Goal: Information Seeking & Learning: Learn about a topic

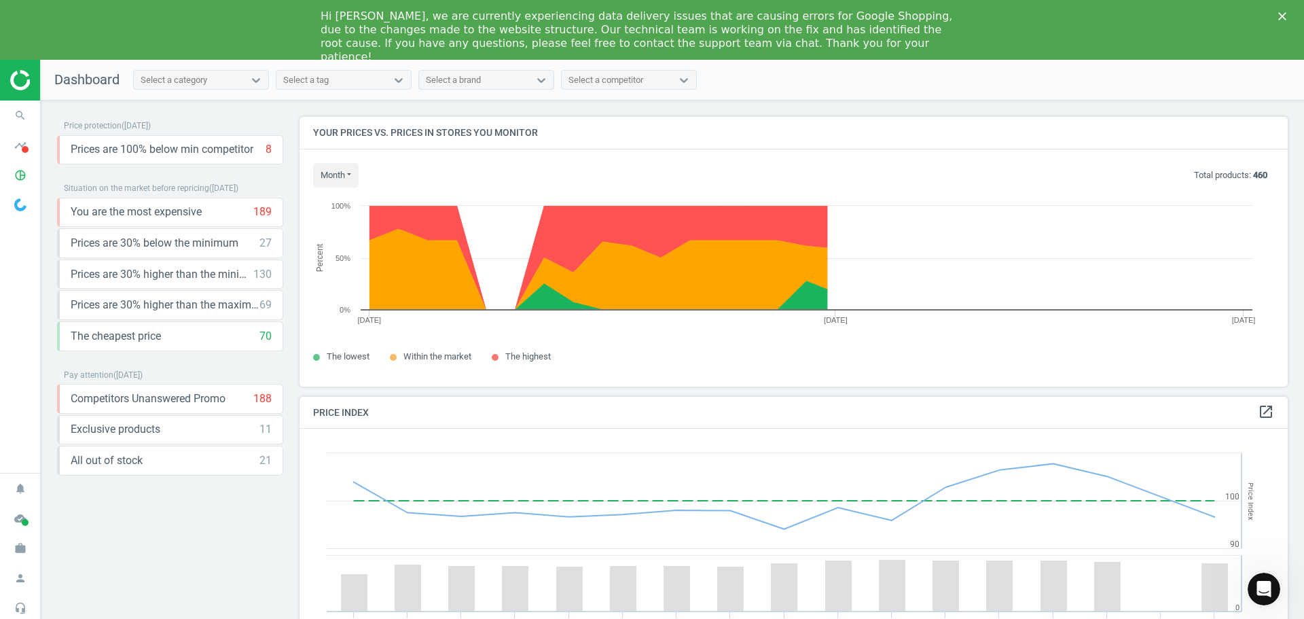
scroll to position [334, 999]
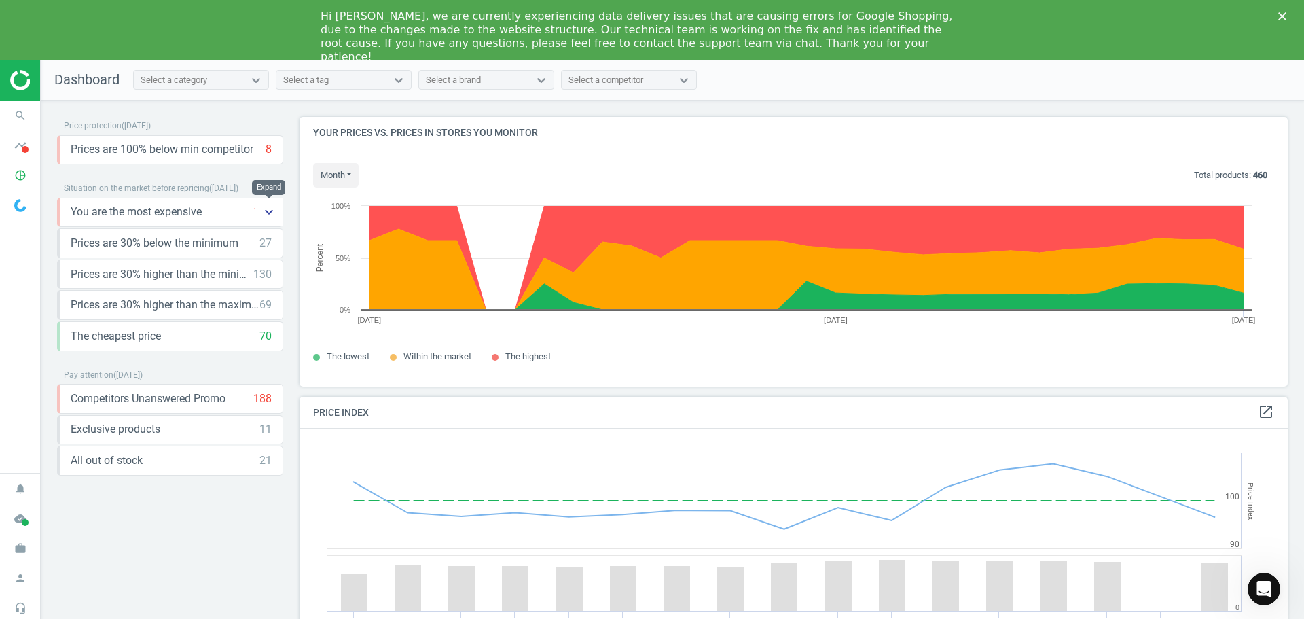
click at [270, 214] on icon "keyboard_arrow_down" at bounding box center [269, 212] width 16 height 16
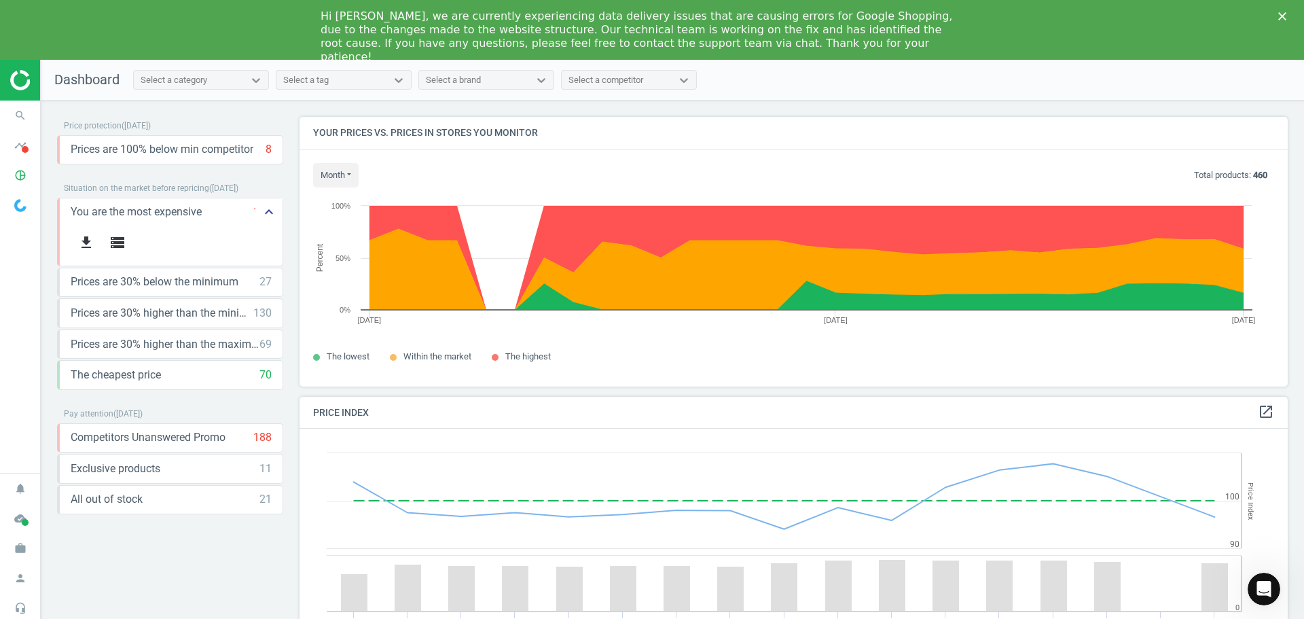
click at [270, 214] on icon "keyboard_arrow_up" at bounding box center [269, 212] width 16 height 16
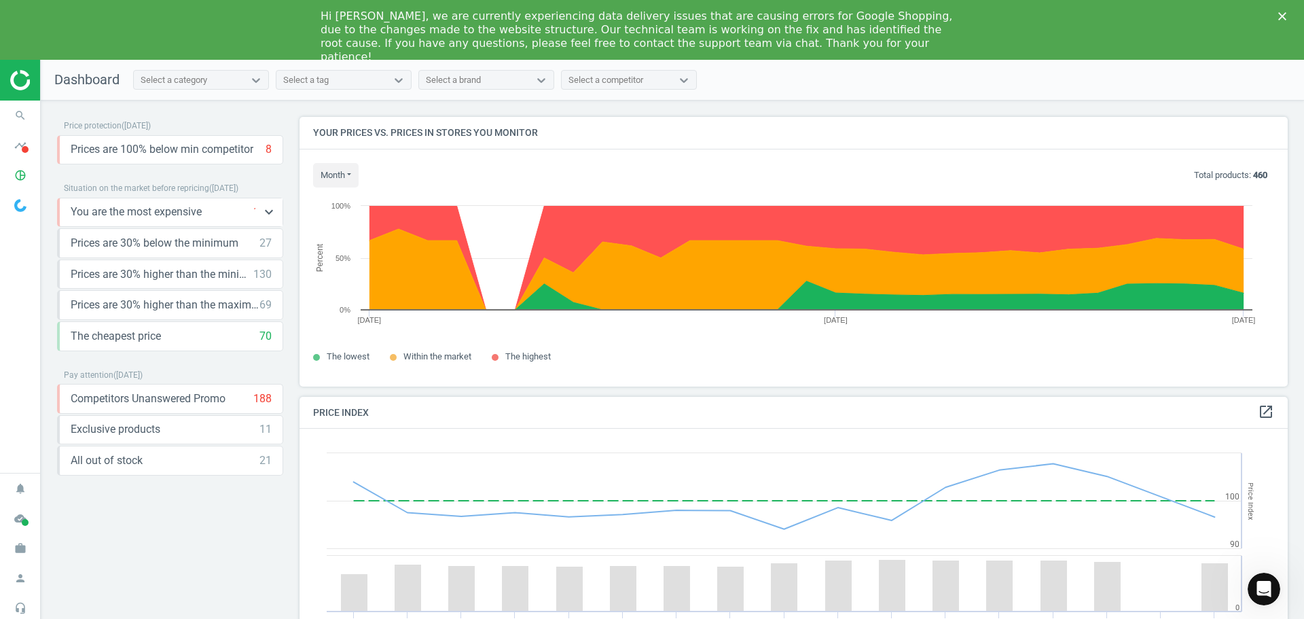
click at [185, 212] on span "You are the most expensive" at bounding box center [136, 211] width 131 height 15
click at [266, 211] on icon "keyboard_arrow_down" at bounding box center [269, 212] width 16 height 16
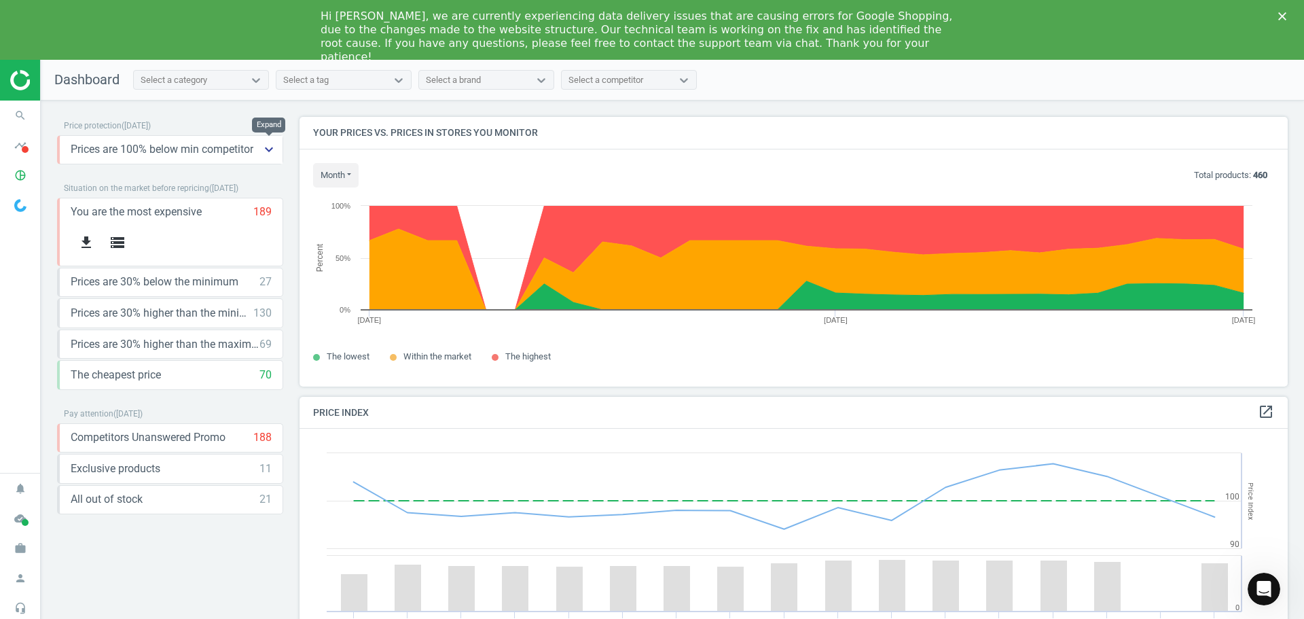
click at [268, 151] on icon "keyboard_arrow_down" at bounding box center [269, 149] width 16 height 16
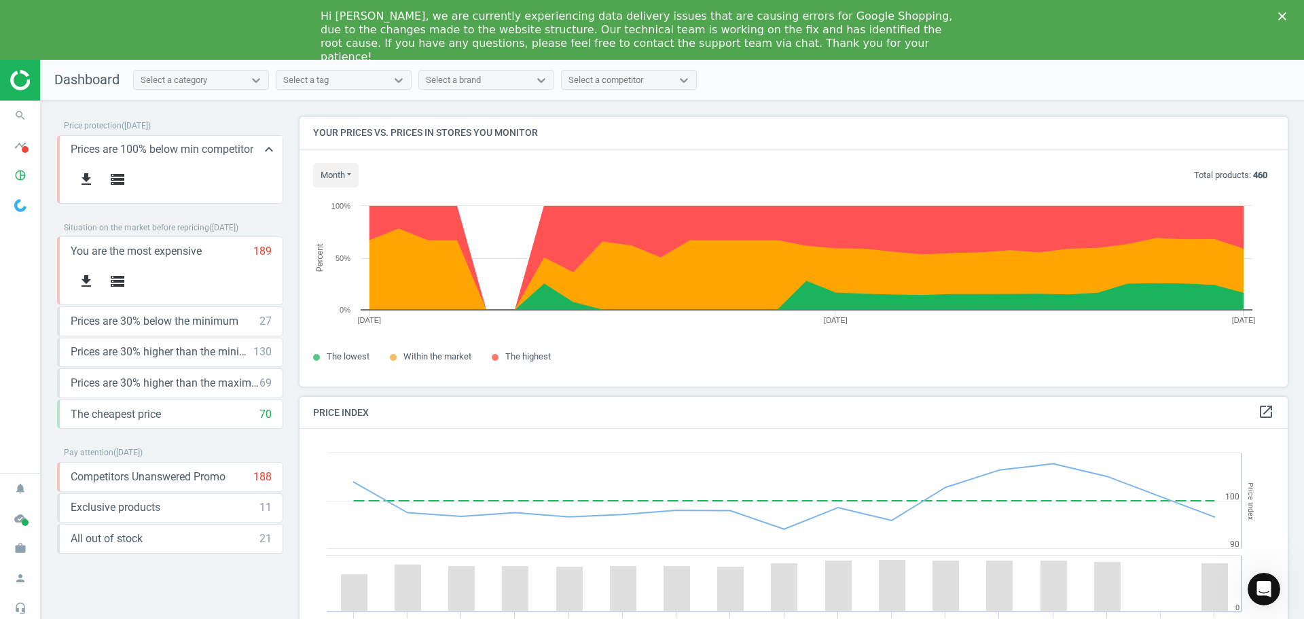
click at [164, 147] on span "Prices are 100% below min competitor" at bounding box center [162, 149] width 183 height 15
click at [113, 172] on icon "storage" at bounding box center [117, 179] width 16 height 16
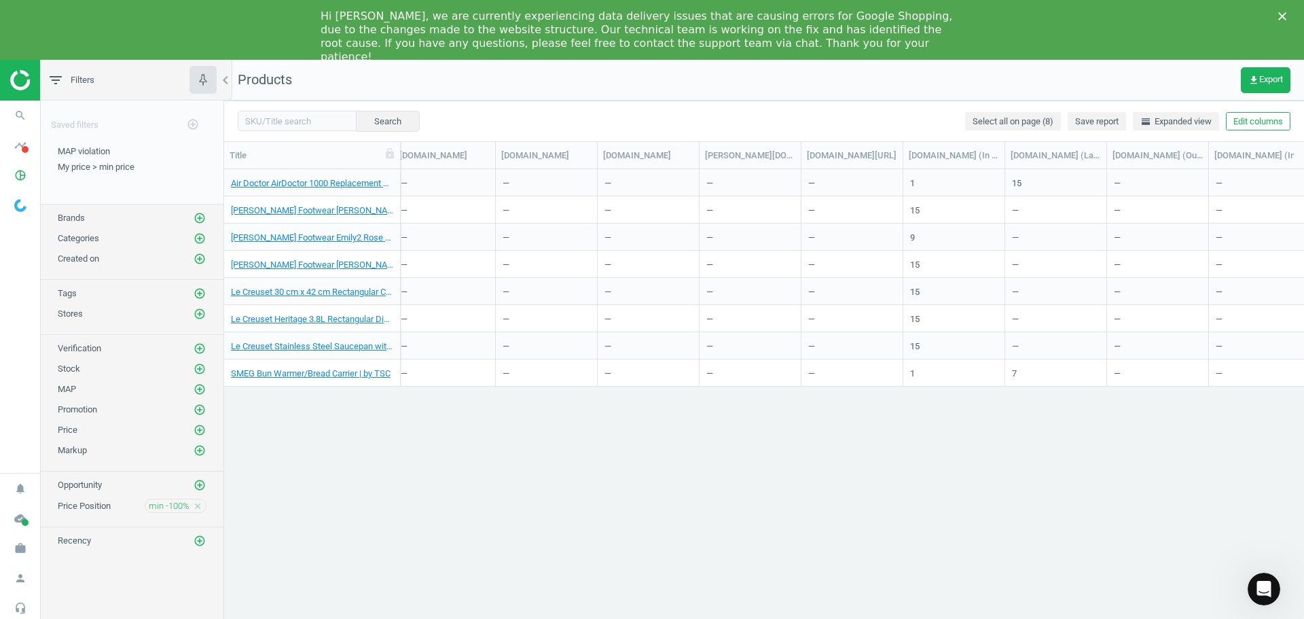
scroll to position [0, 2453]
click at [1018, 181] on div "15" at bounding box center [1017, 185] width 10 height 17
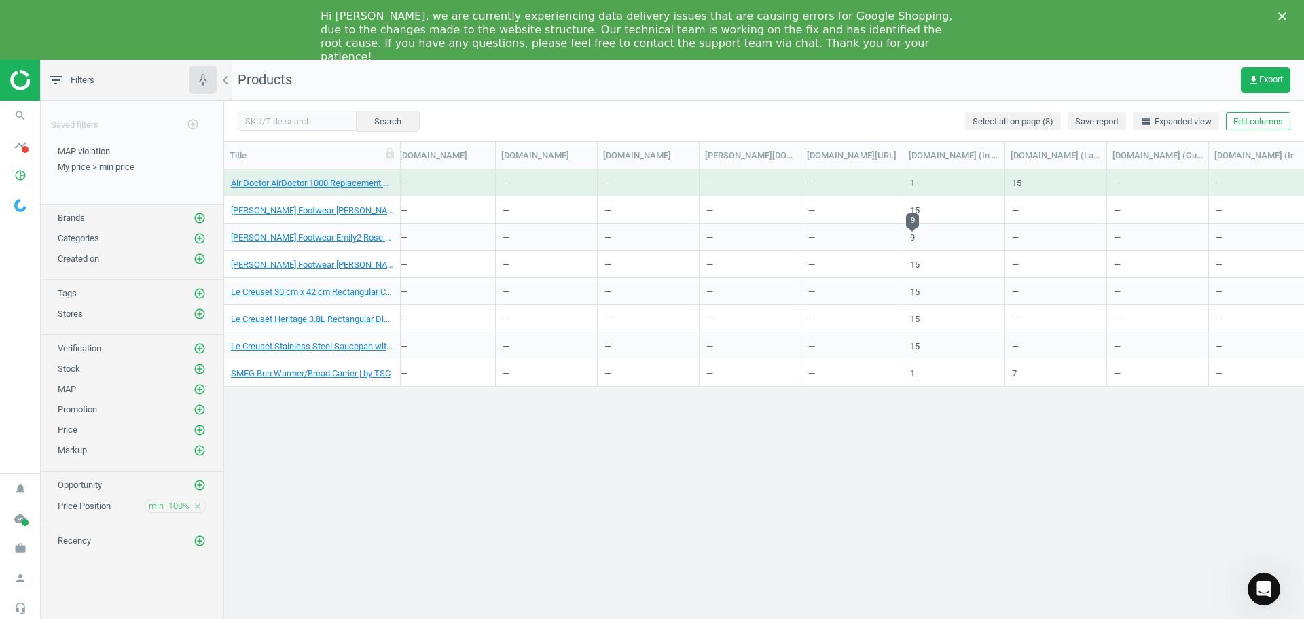
click at [914, 240] on div "9" at bounding box center [912, 240] width 5 height 17
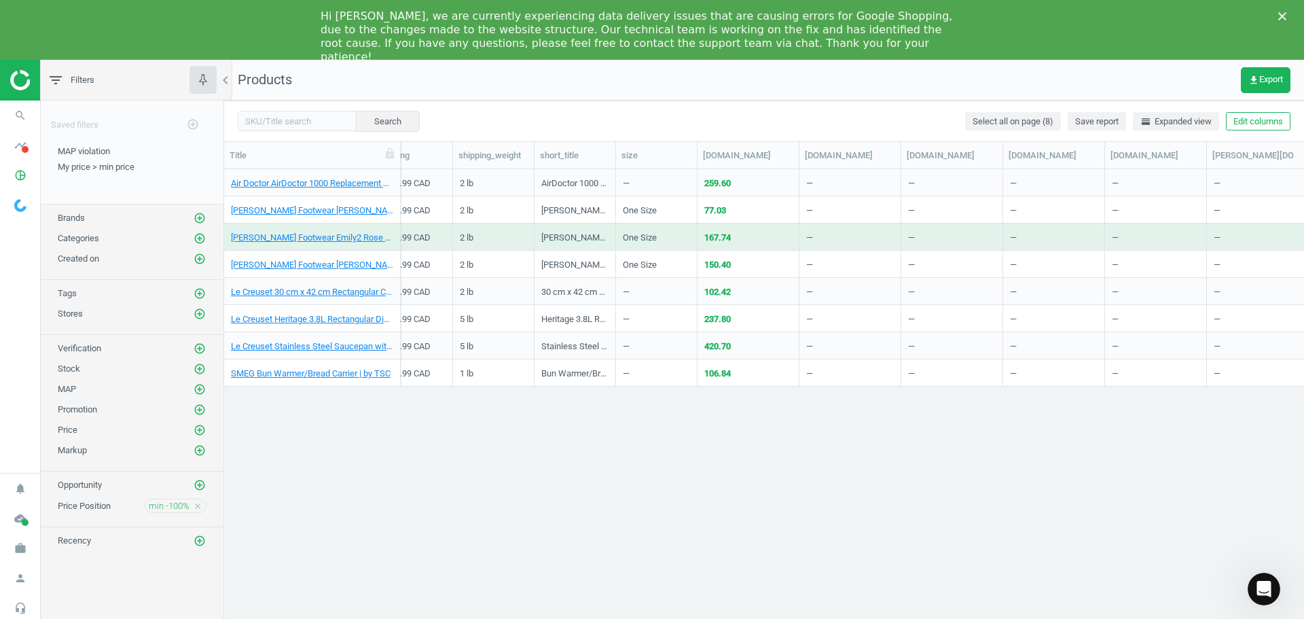
scroll to position [0, 1768]
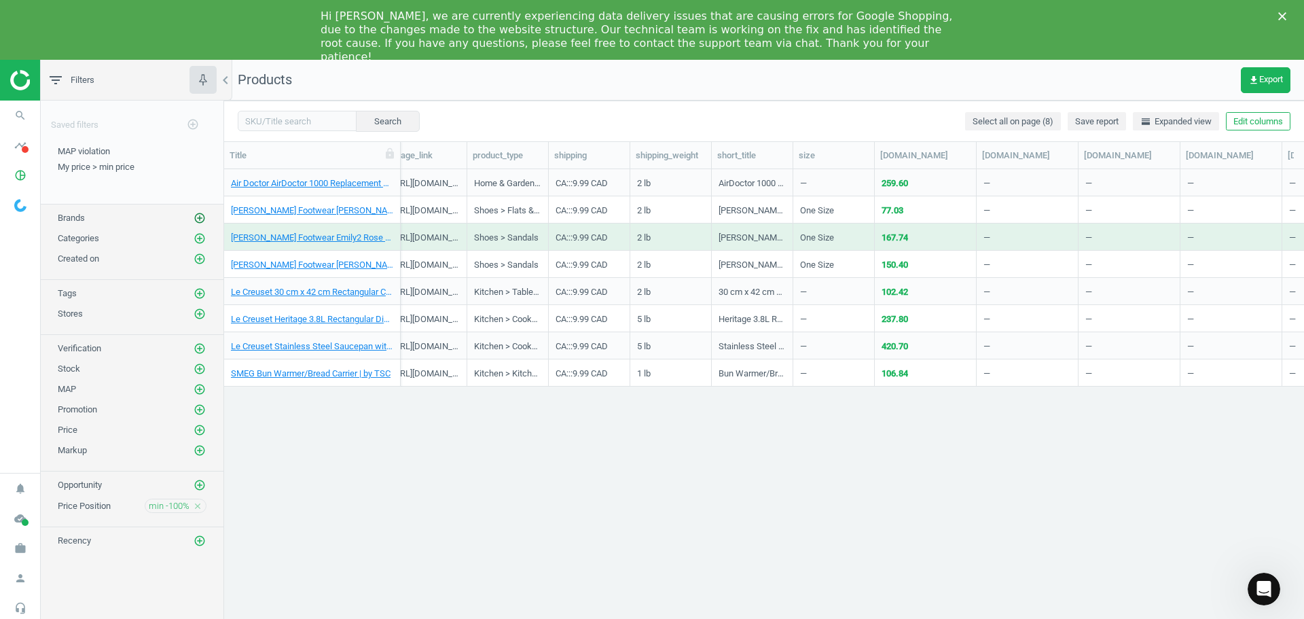
click at [200, 217] on icon "add_circle_outline" at bounding box center [200, 218] width 12 height 12
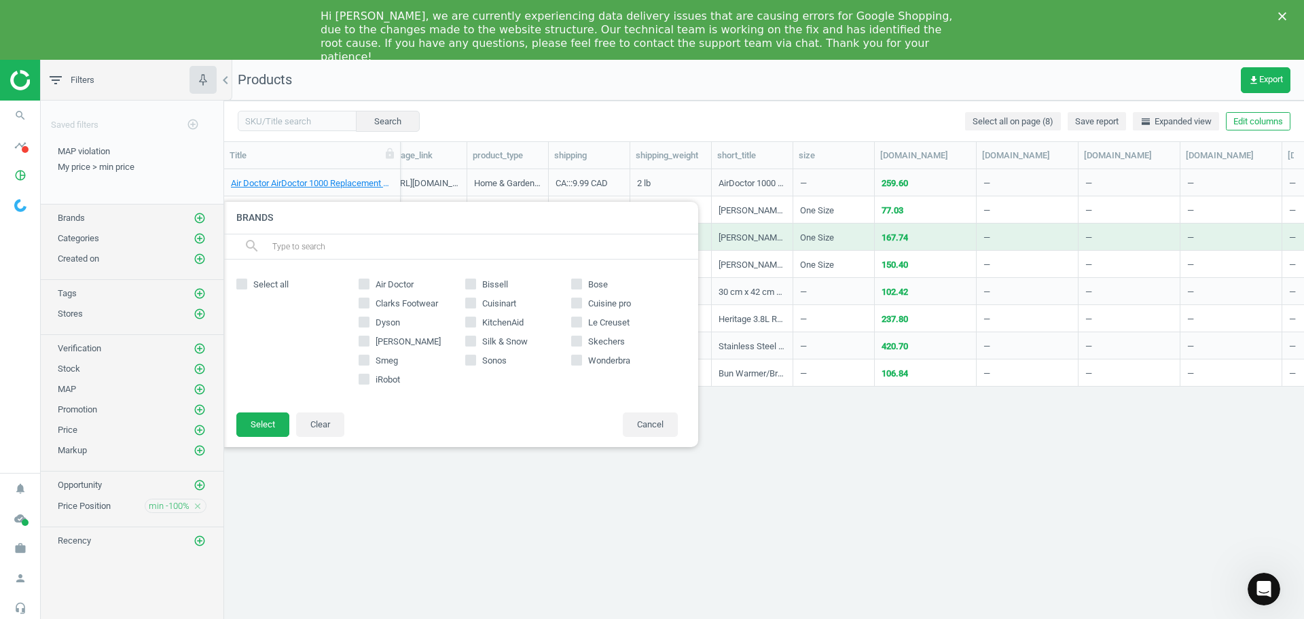
click at [96, 211] on div "Brands add_circle_outline" at bounding box center [132, 218] width 149 height 14
click at [229, 79] on div at bounding box center [876, 309] width 1304 height 619
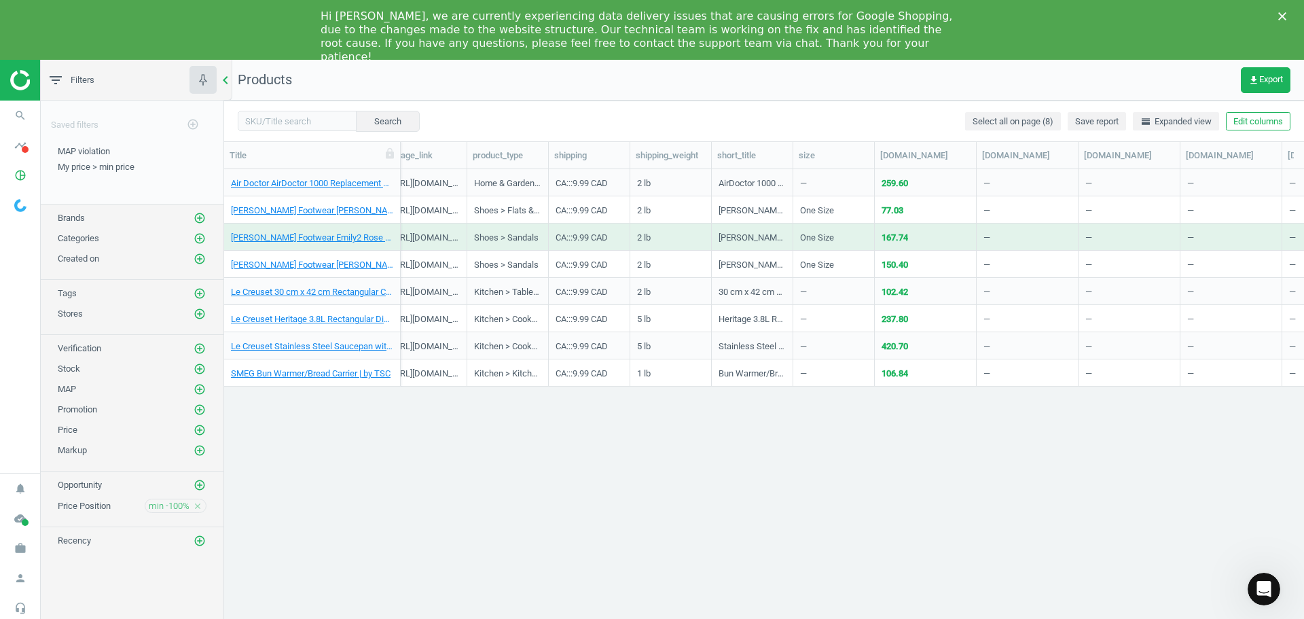
click at [227, 80] on icon "chevron_left" at bounding box center [225, 80] width 16 height 16
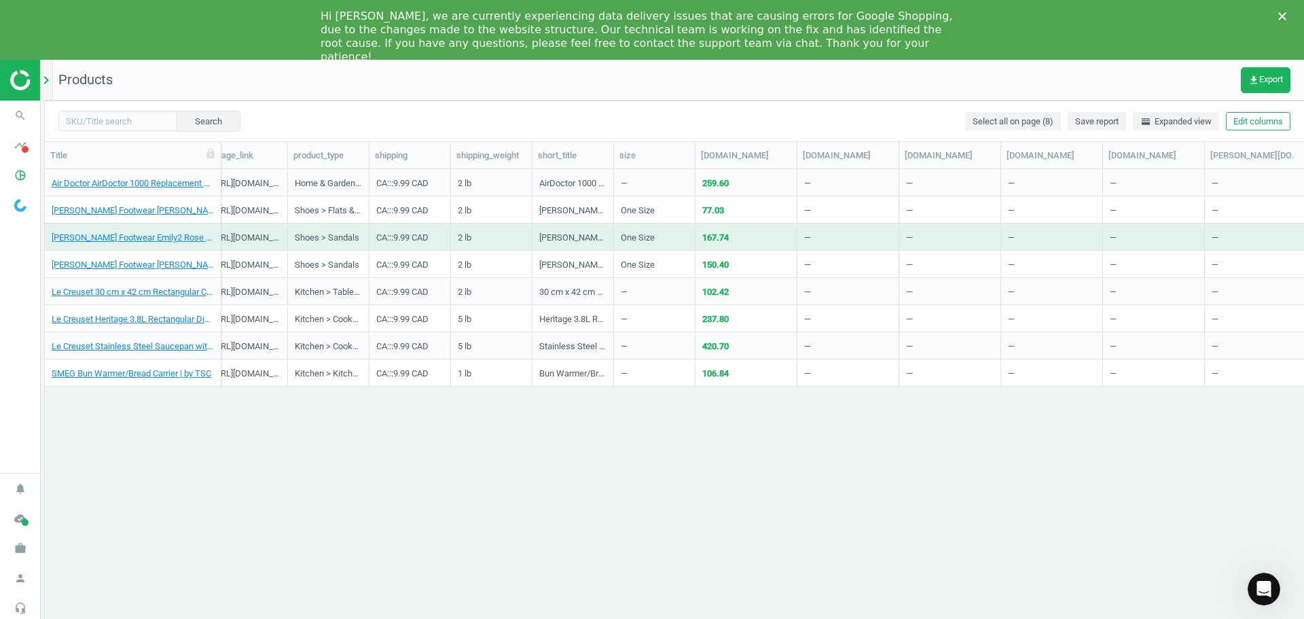
click at [46, 75] on icon "chevron_right" at bounding box center [46, 80] width 16 height 16
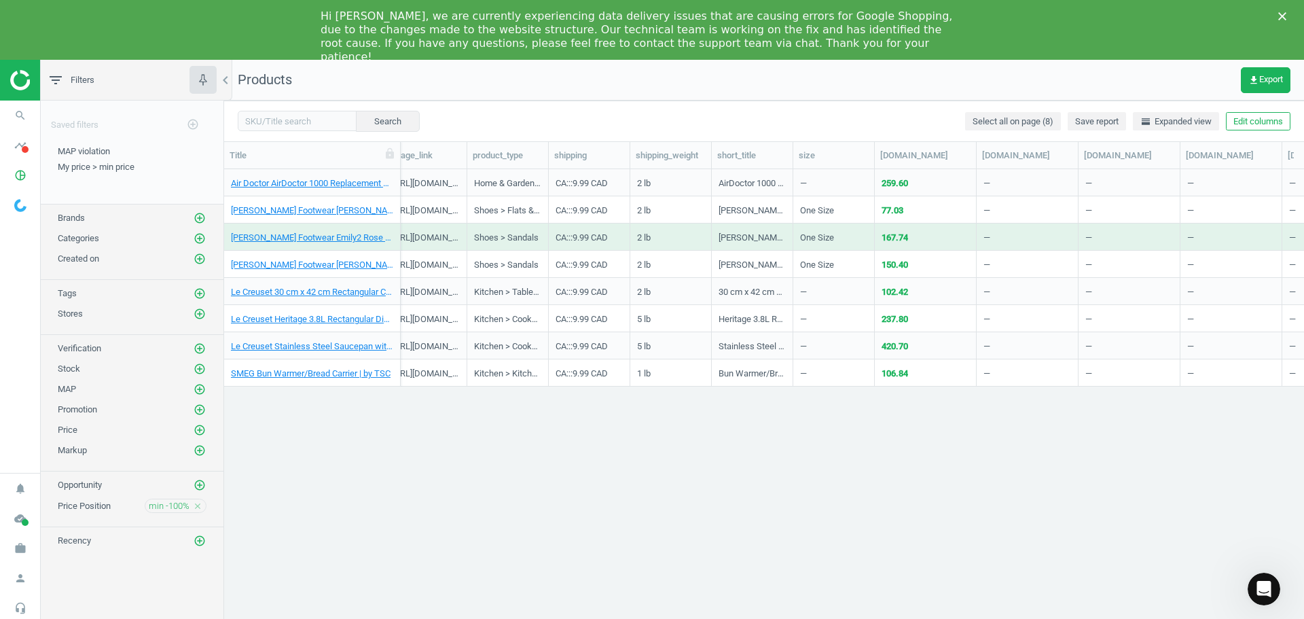
click at [22, 77] on img at bounding box center [58, 80] width 96 height 20
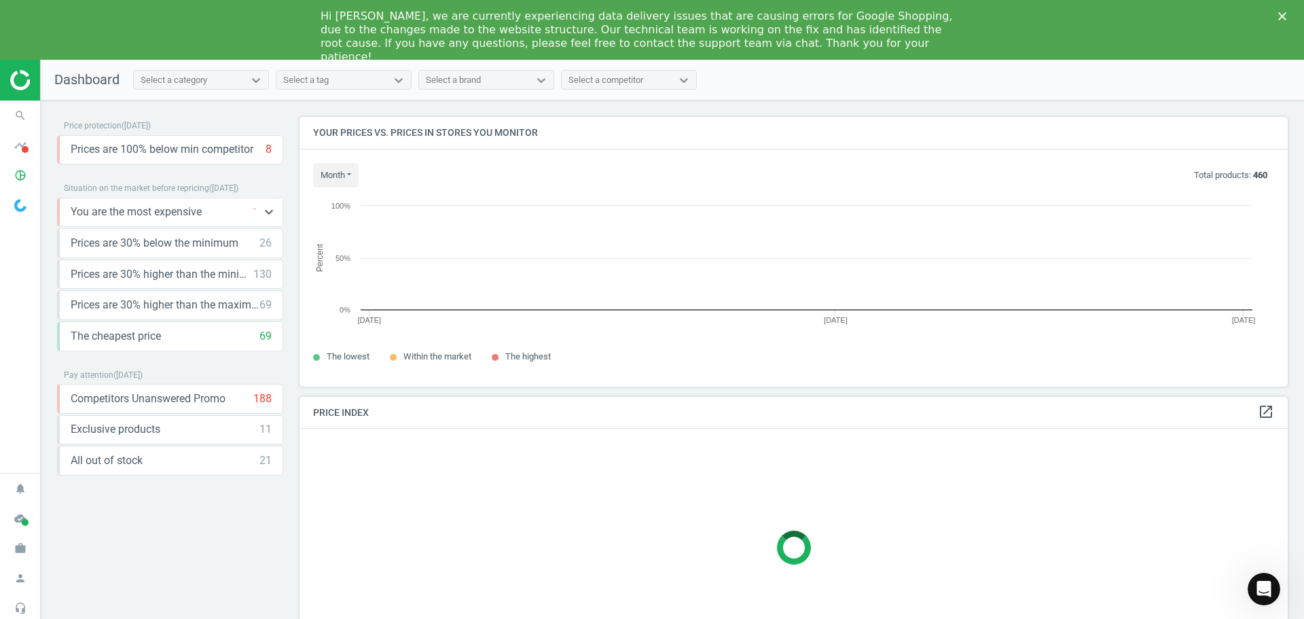
scroll to position [290, 999]
click at [194, 218] on span "You are the most expensive" at bounding box center [136, 211] width 131 height 15
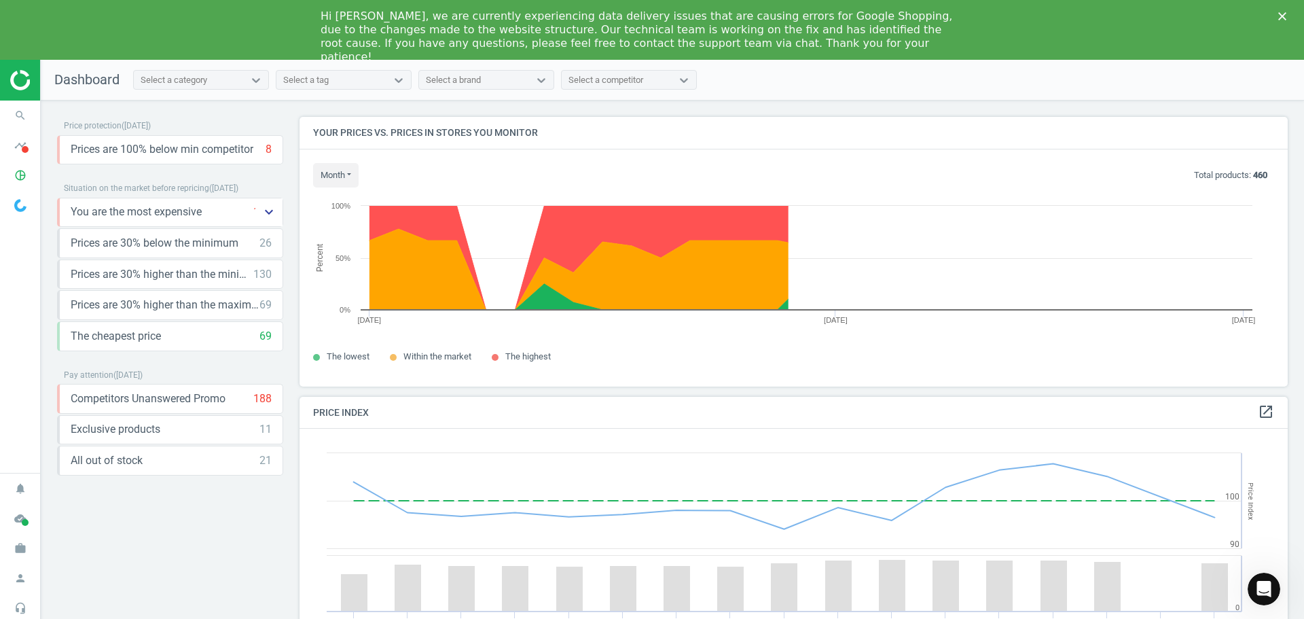
scroll to position [334, 999]
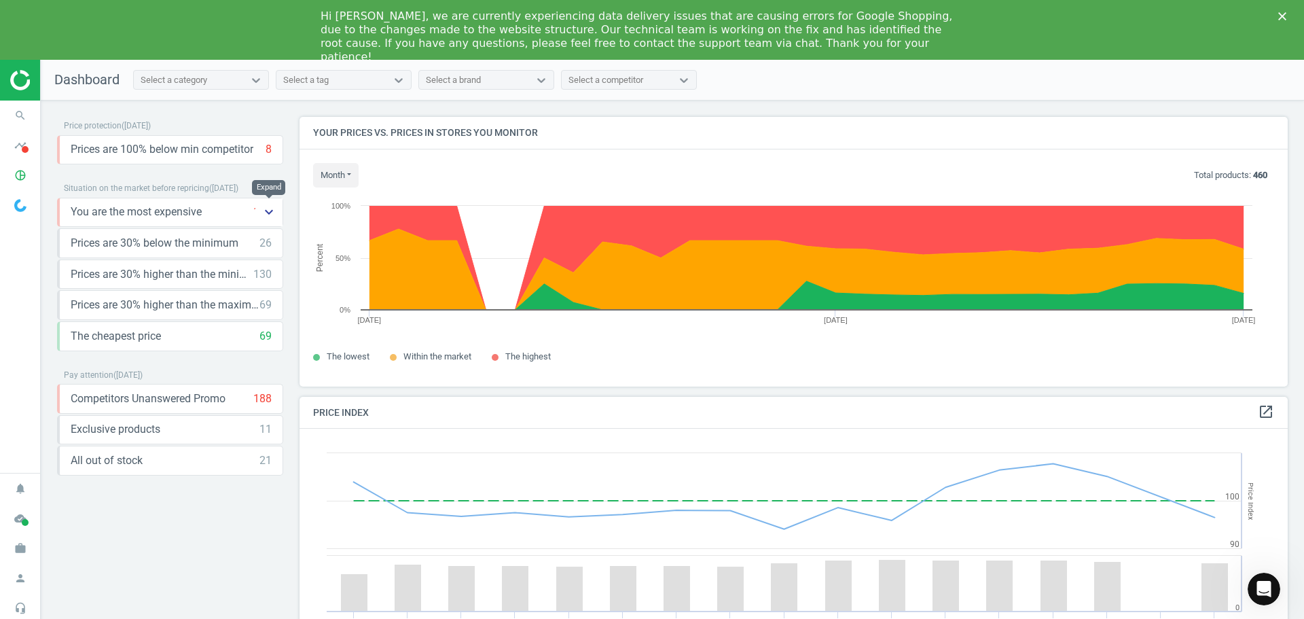
click at [276, 210] on icon "keyboard_arrow_down" at bounding box center [269, 212] width 16 height 16
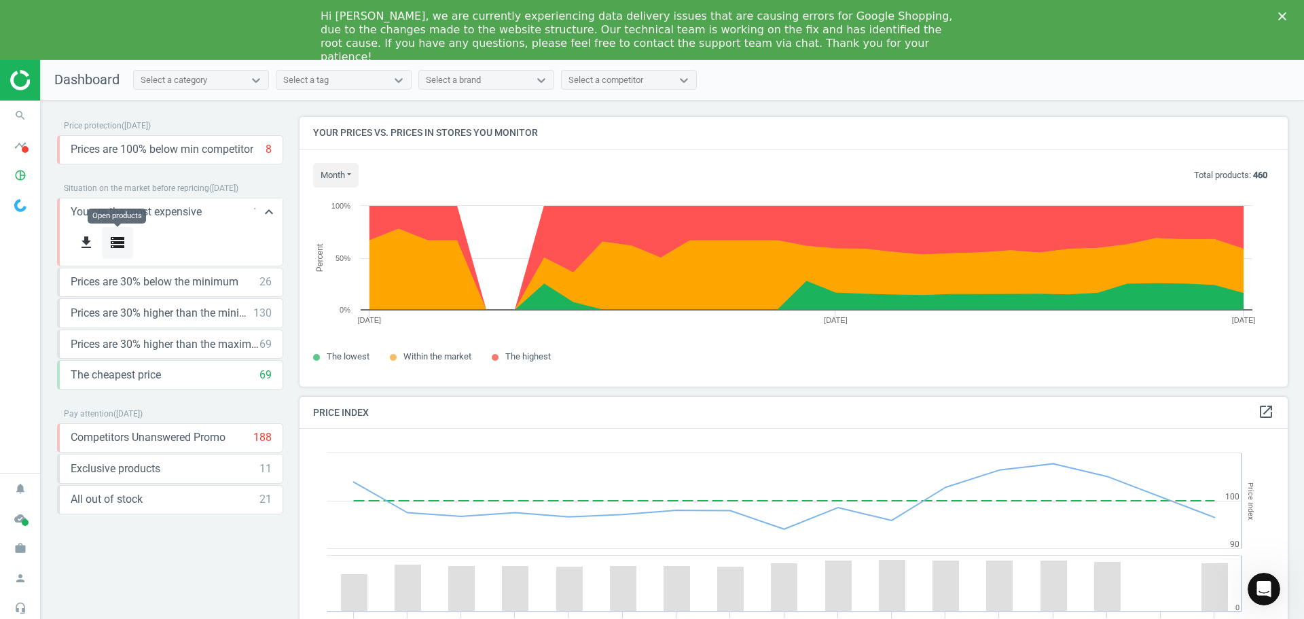
click at [120, 243] on icon "storage" at bounding box center [117, 242] width 16 height 16
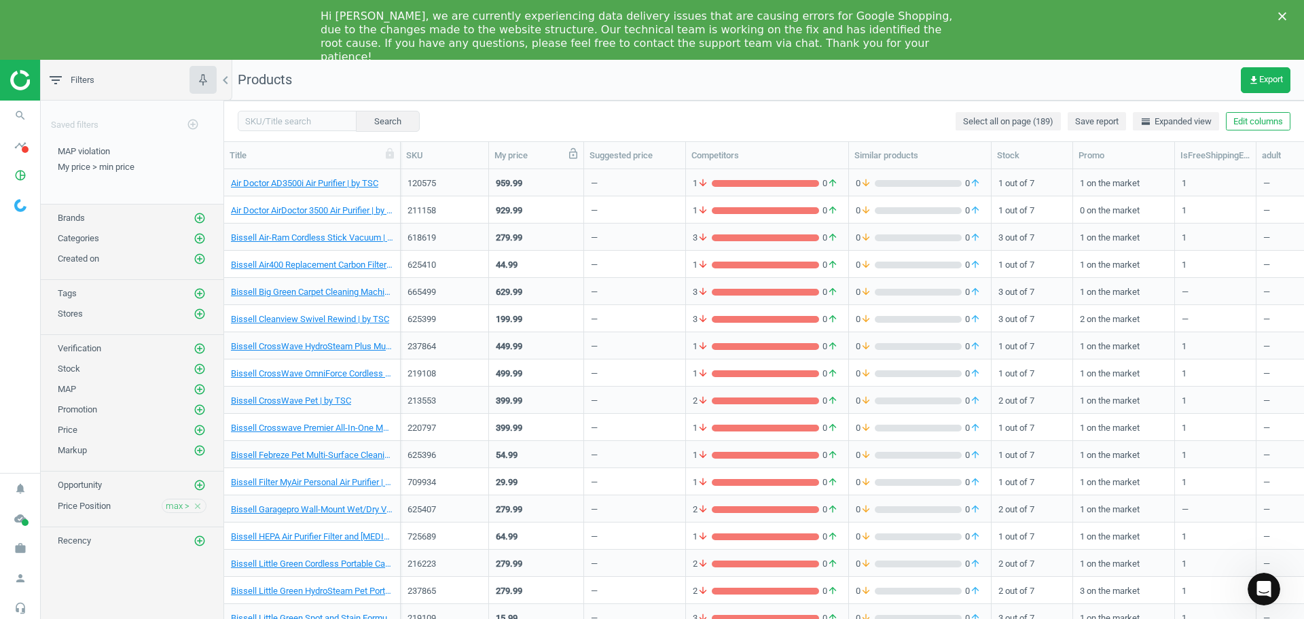
click at [575, 159] on icon at bounding box center [573, 153] width 8 height 11
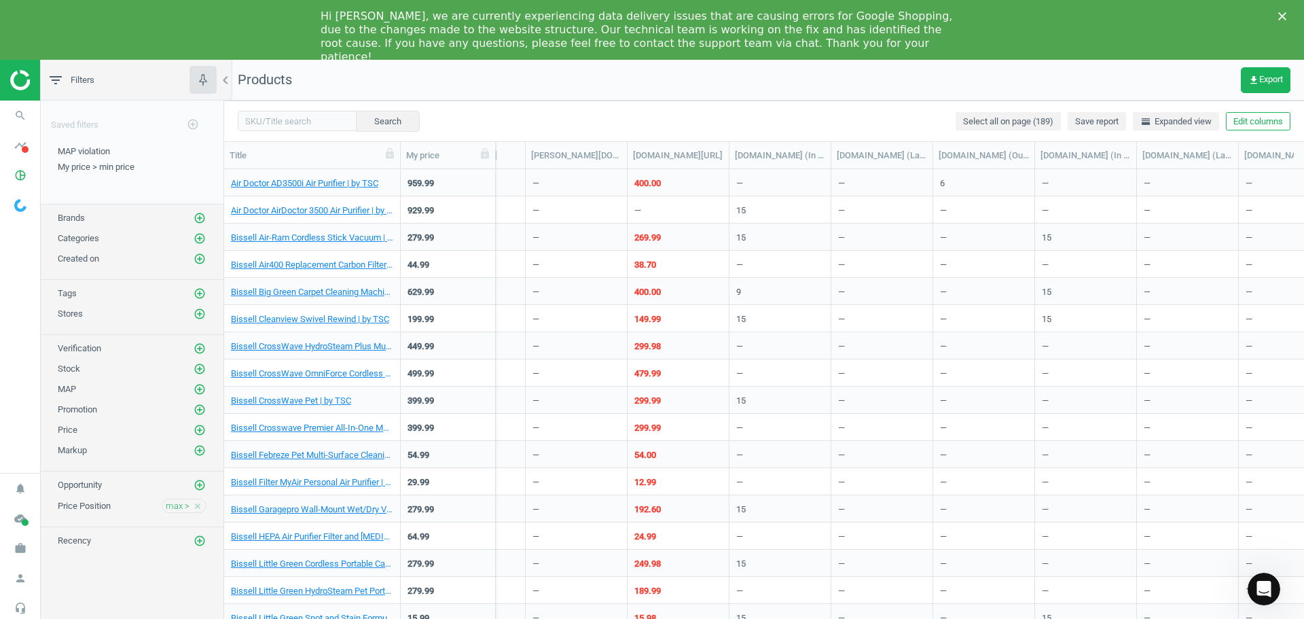
scroll to position [0, 2627]
click at [652, 185] on div "400.00" at bounding box center [647, 183] width 26 height 12
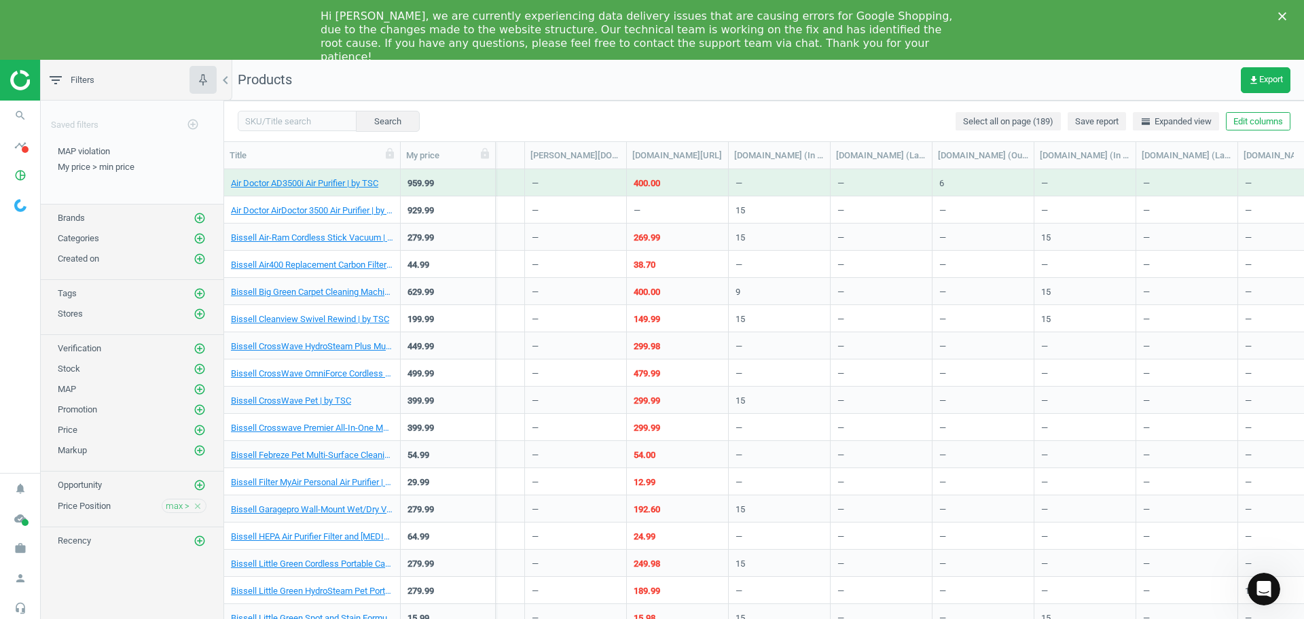
click at [652, 185] on div "400.00" at bounding box center [647, 183] width 26 height 12
click at [647, 180] on div "400.00" at bounding box center [647, 183] width 26 height 12
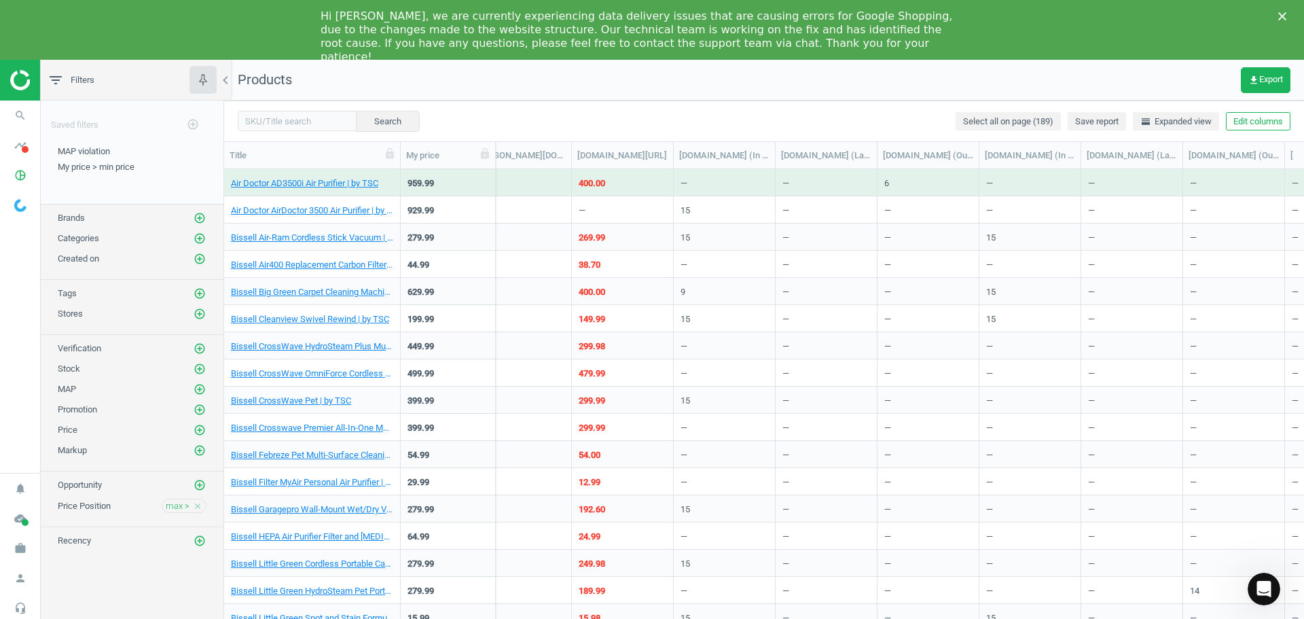
scroll to position [0, 2682]
click at [351, 183] on link "Air Doctor AD3500i Air Purifier | by TSC" at bounding box center [304, 183] width 147 height 12
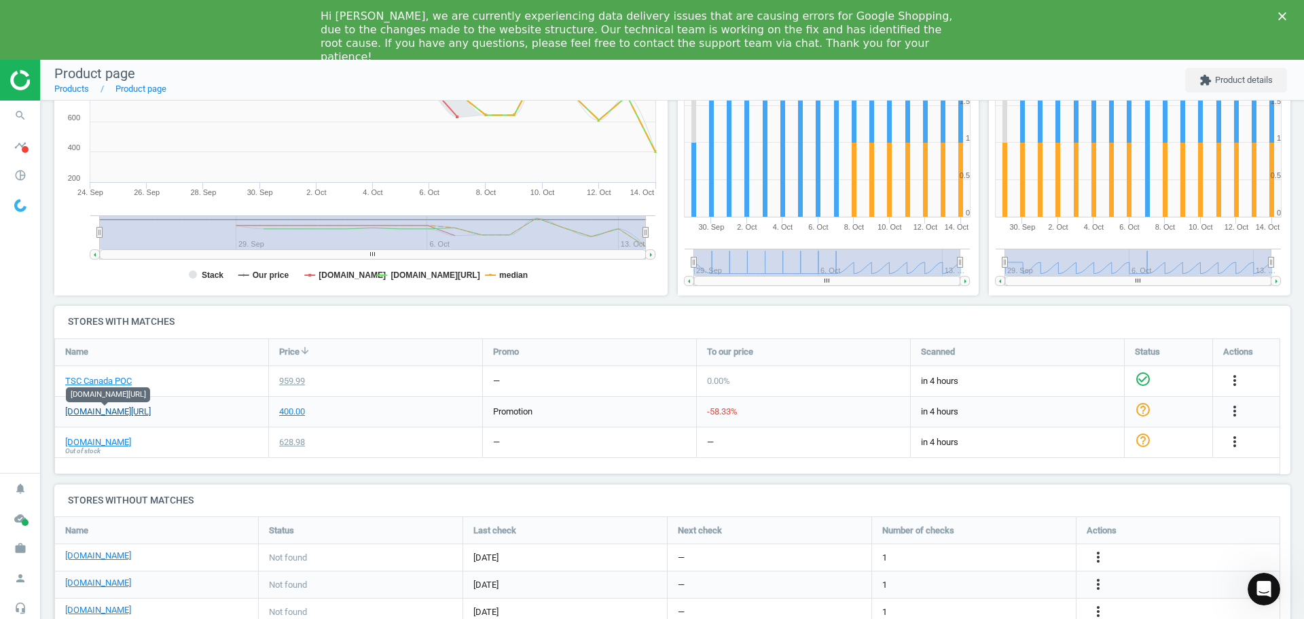
click at [128, 412] on link "[DOMAIN_NAME][URL]" at bounding box center [108, 412] width 86 height 12
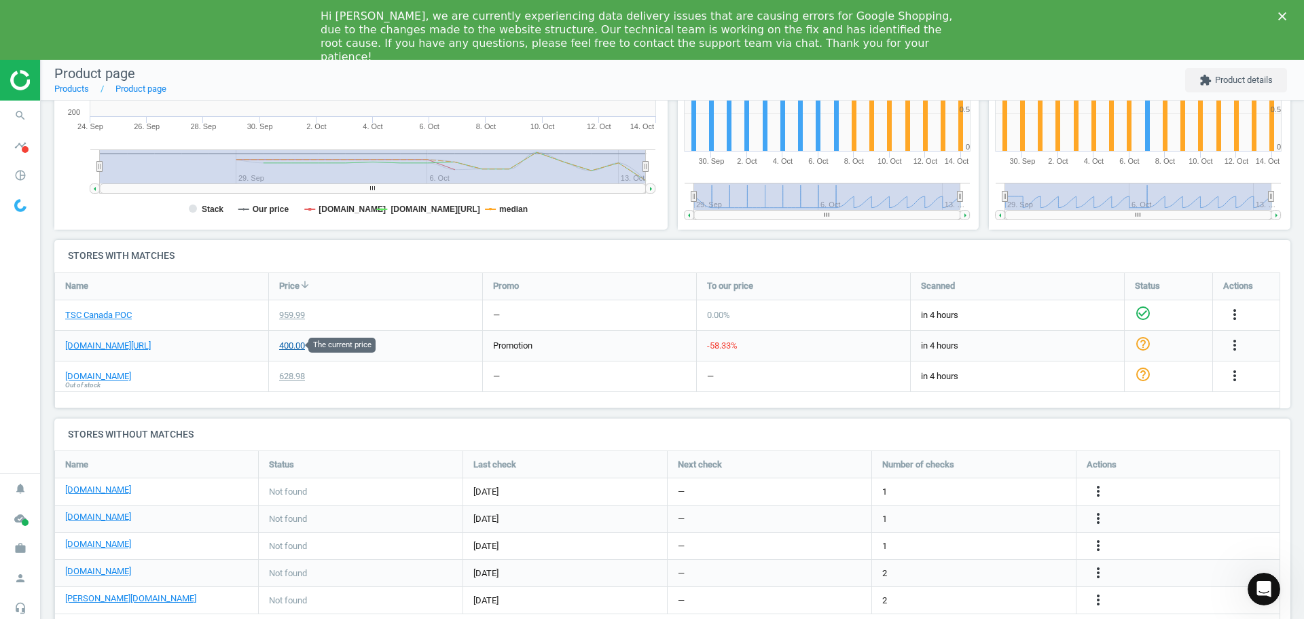
click at [288, 350] on div "400.00" at bounding box center [292, 346] width 26 height 12
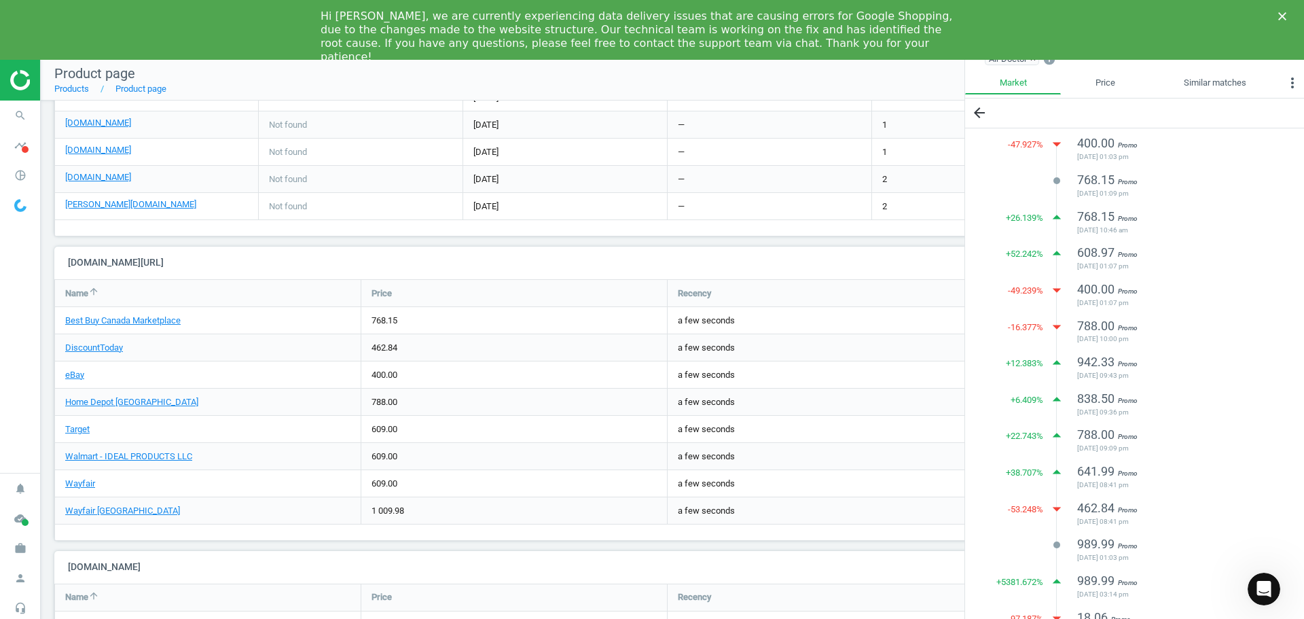
click at [388, 482] on div "609.00" at bounding box center [514, 483] width 306 height 26
click at [394, 454] on div "609.00" at bounding box center [514, 456] width 306 height 26
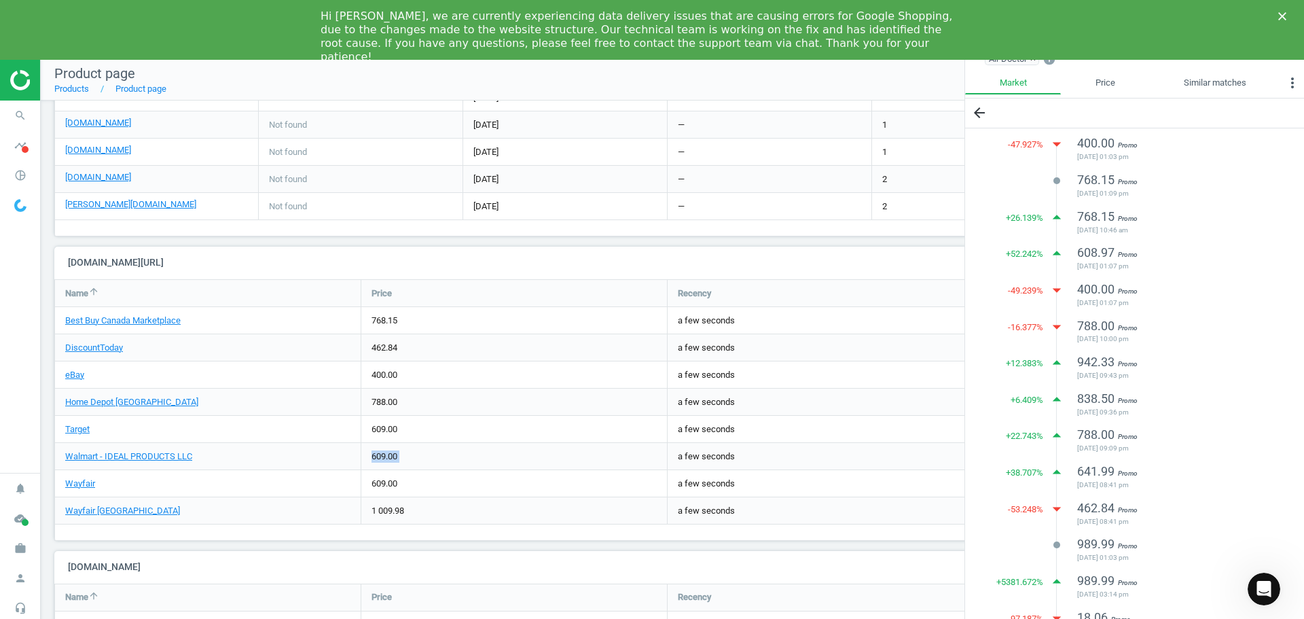
click at [394, 454] on div "609.00" at bounding box center [514, 456] width 306 height 26
click at [397, 427] on div "609.00" at bounding box center [514, 429] width 306 height 26
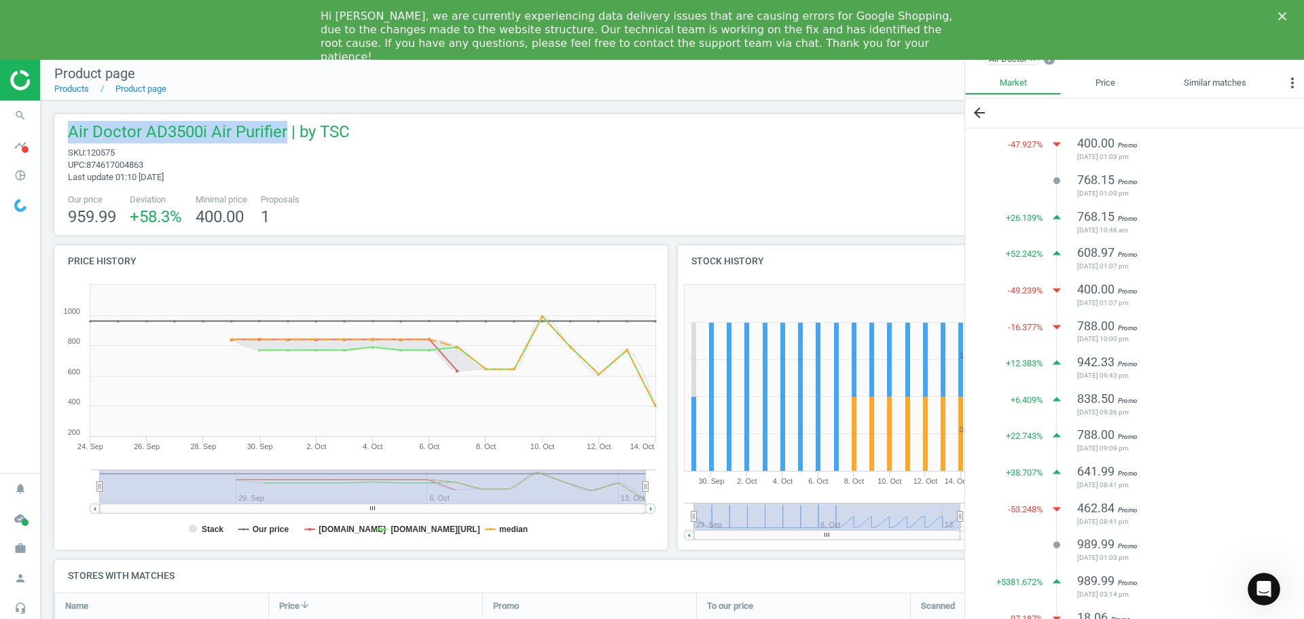
drag, startPoint x: 286, startPoint y: 132, endPoint x: 61, endPoint y: 101, distance: 227.1
copy span "Air Doctor AD3500i Air Purifier"
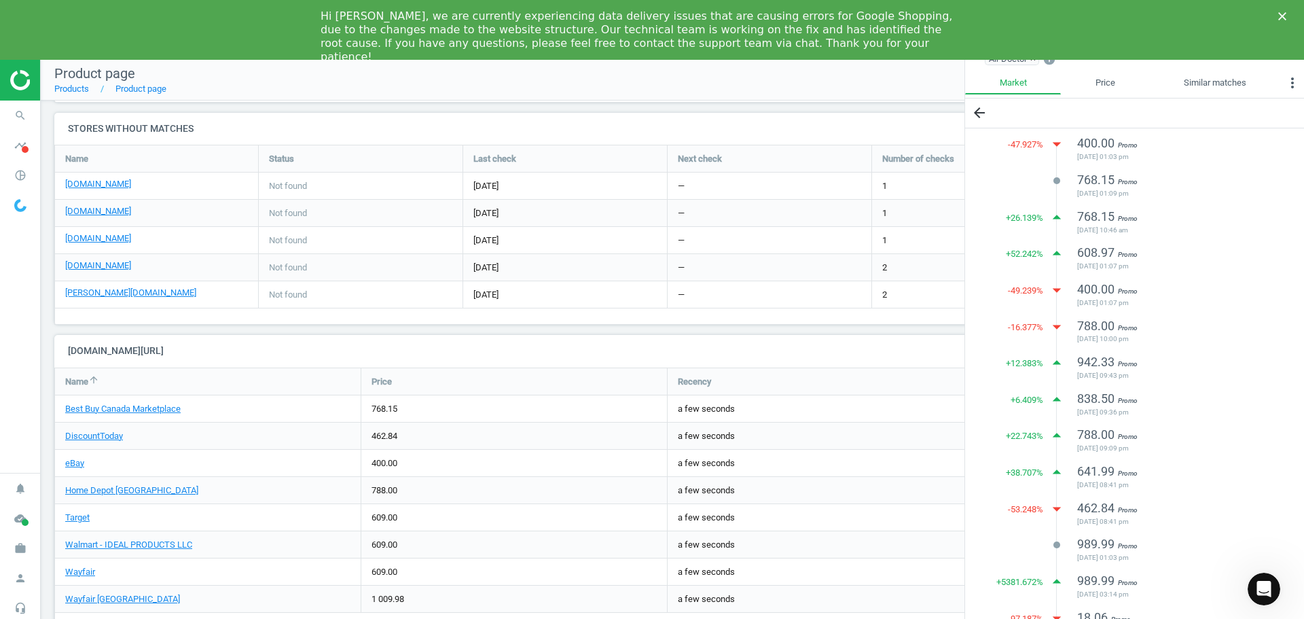
scroll to position [714, 0]
